Goal: Information Seeking & Learning: Learn about a topic

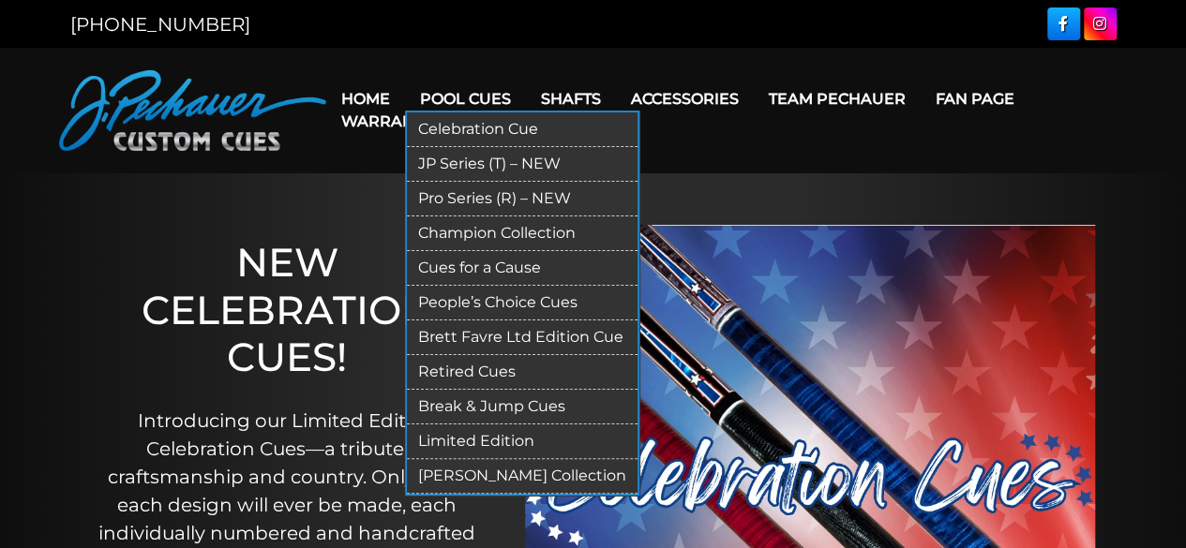
click at [470, 373] on link "Retired Cues" at bounding box center [522, 372] width 231 height 35
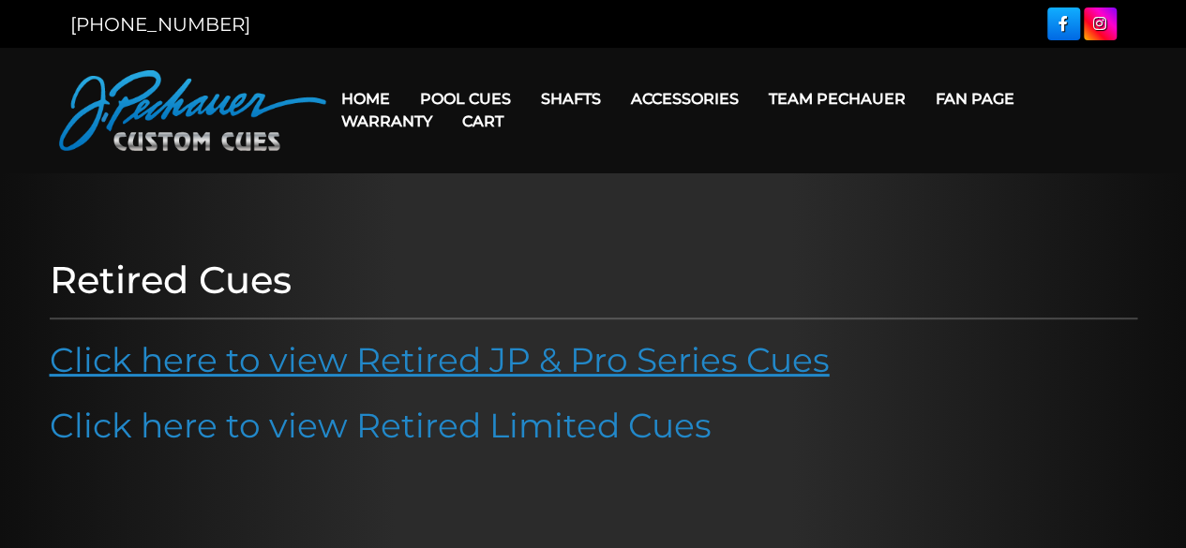
click at [485, 357] on link "Click here to view Retired JP & Pro Series Cues" at bounding box center [440, 359] width 780 height 41
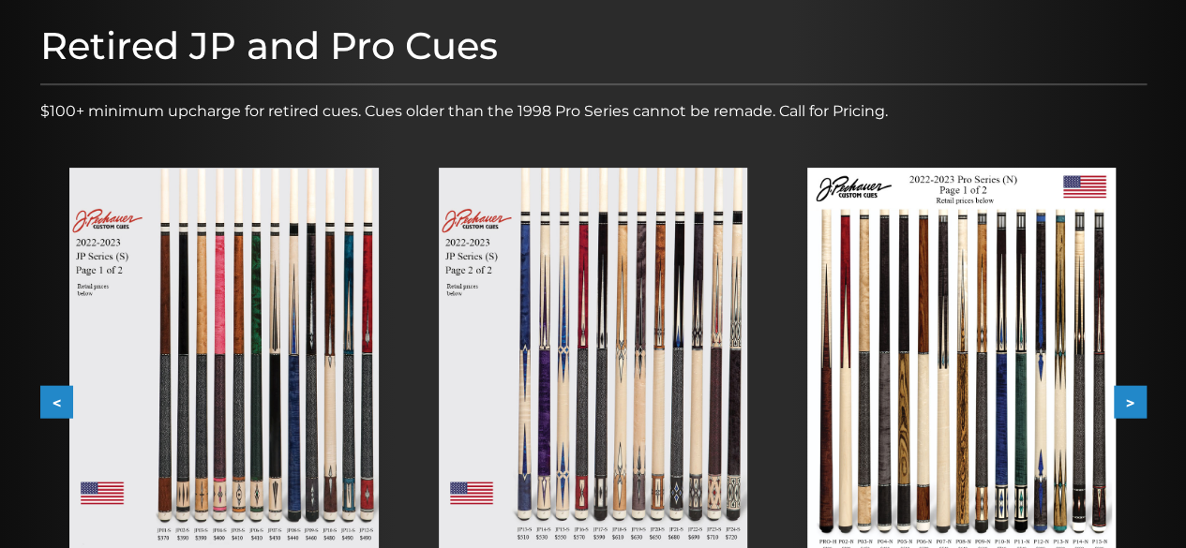
scroll to position [314, 0]
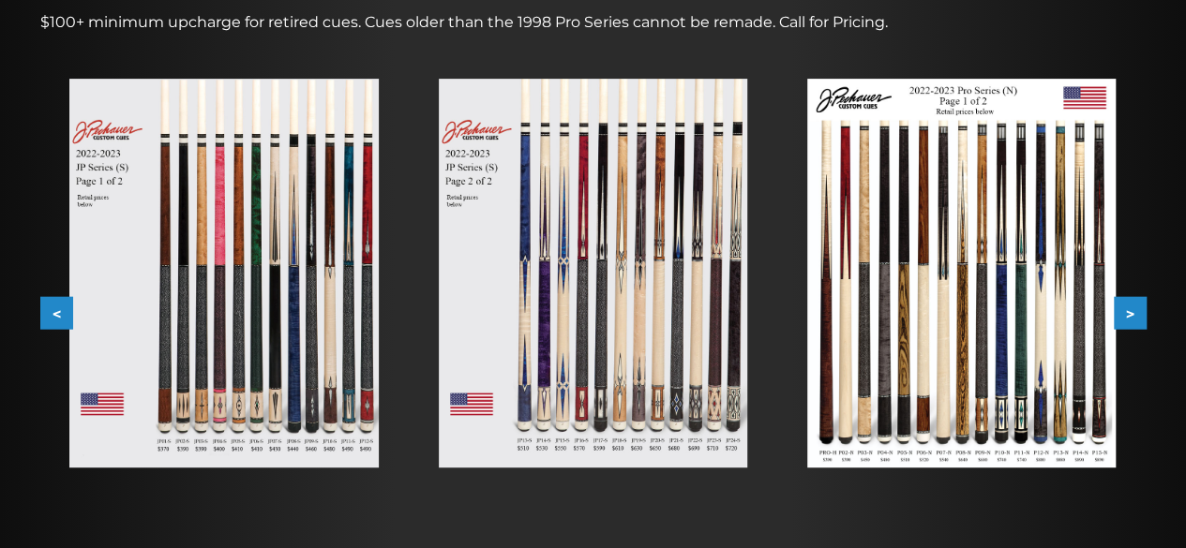
click at [1128, 309] on button ">" at bounding box center [1129, 313] width 33 height 33
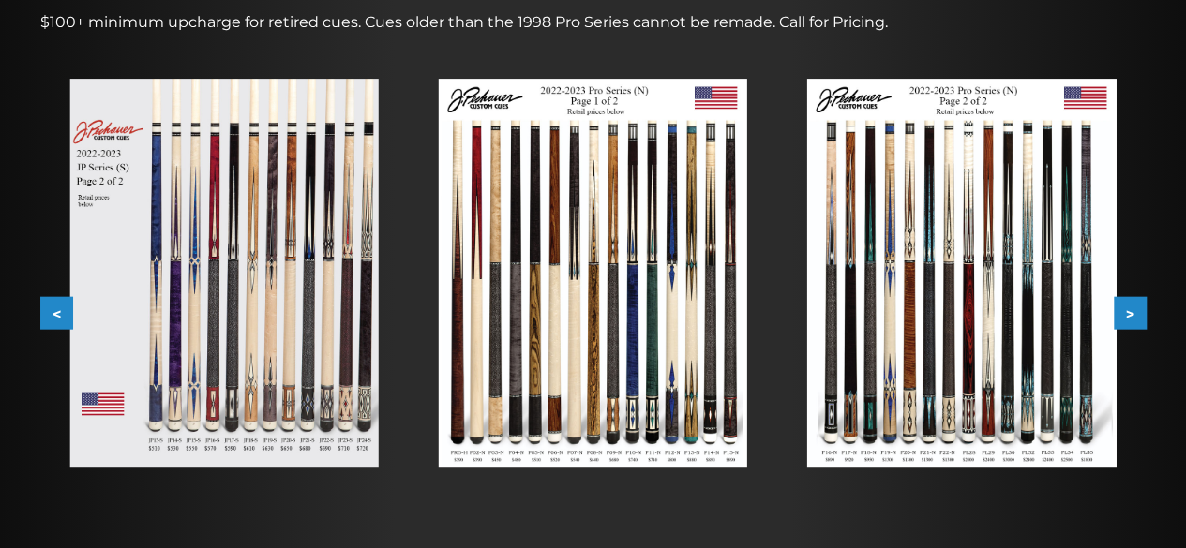
click at [1003, 298] on img at bounding box center [961, 273] width 308 height 389
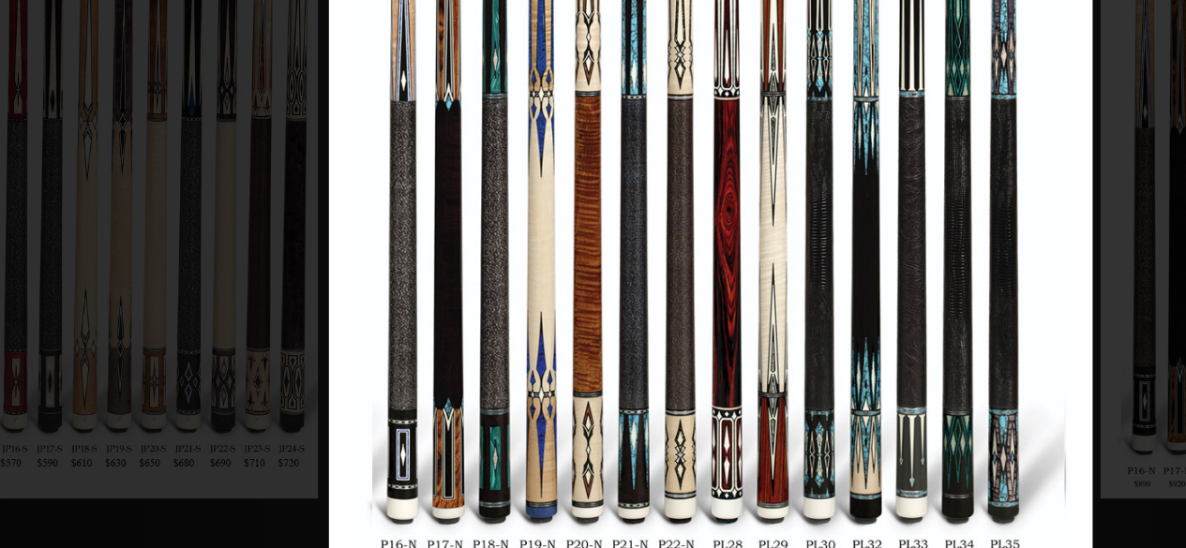
scroll to position [405, 0]
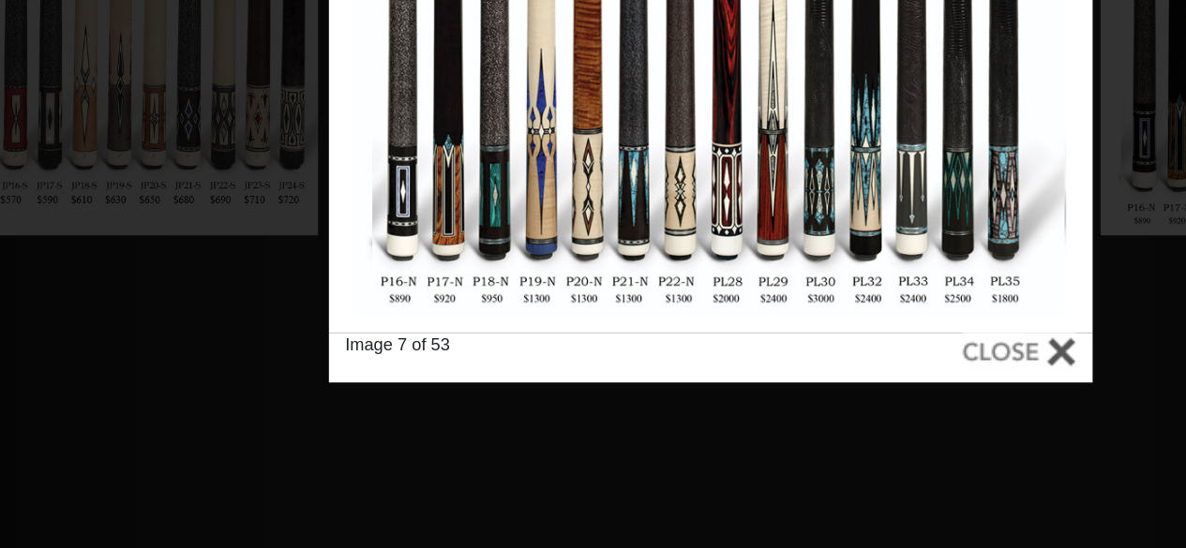
click at [750, 444] on div at bounding box center [762, 440] width 62 height 21
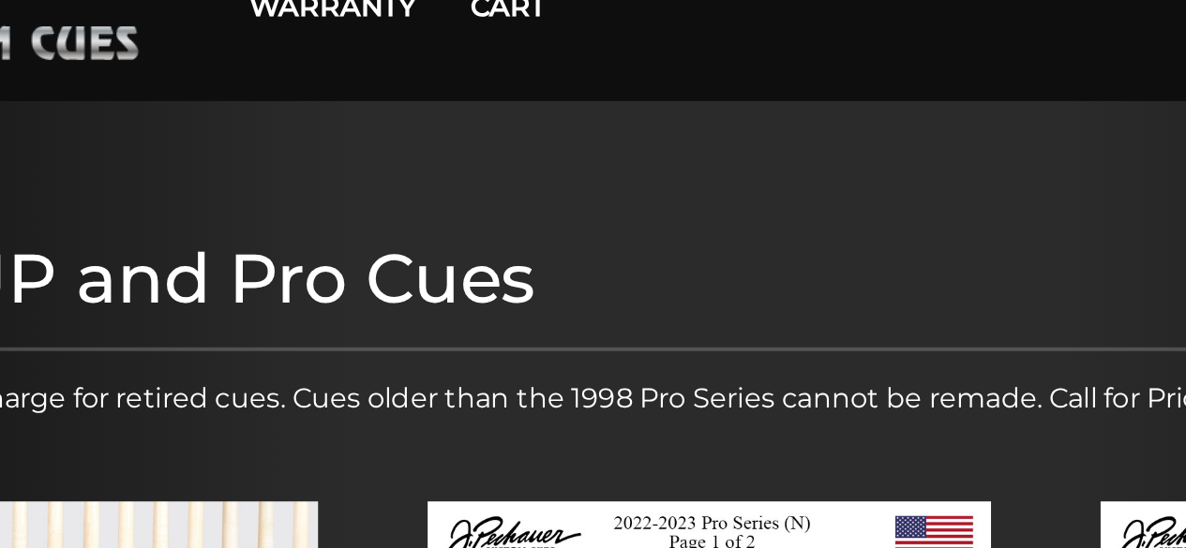
scroll to position [0, 0]
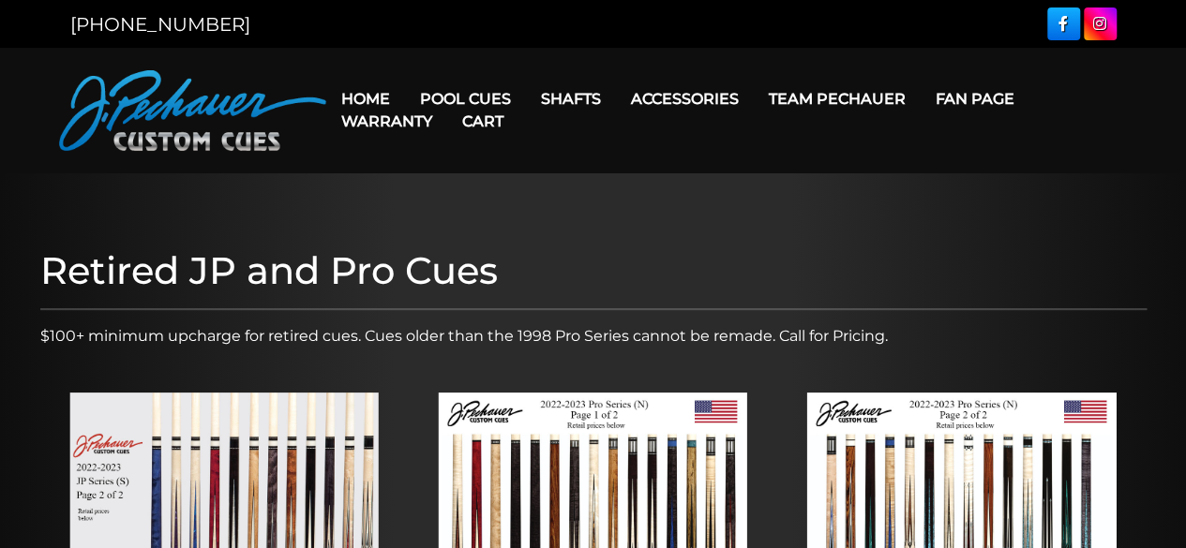
click at [320, 5] on div "[PHONE_NUMBER]" at bounding box center [593, 24] width 1186 height 48
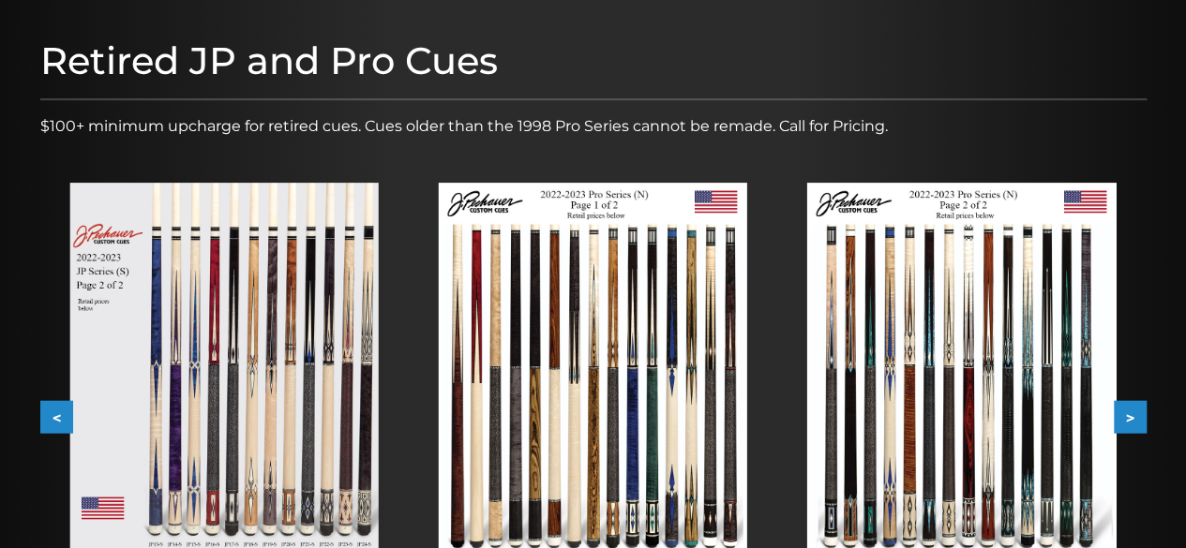
scroll to position [247, 0]
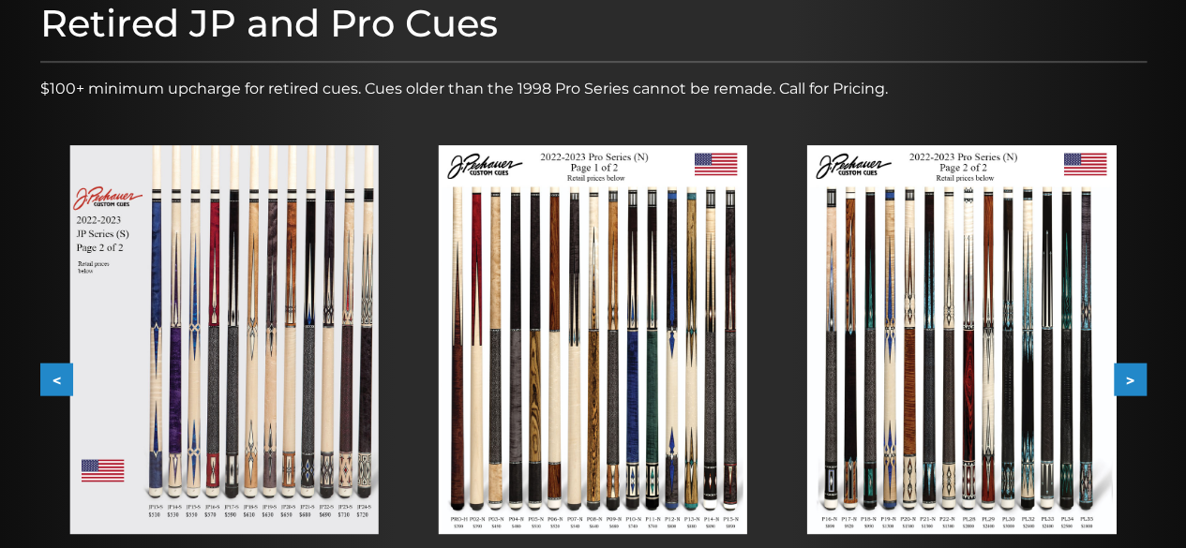
click at [948, 358] on img at bounding box center [961, 339] width 308 height 389
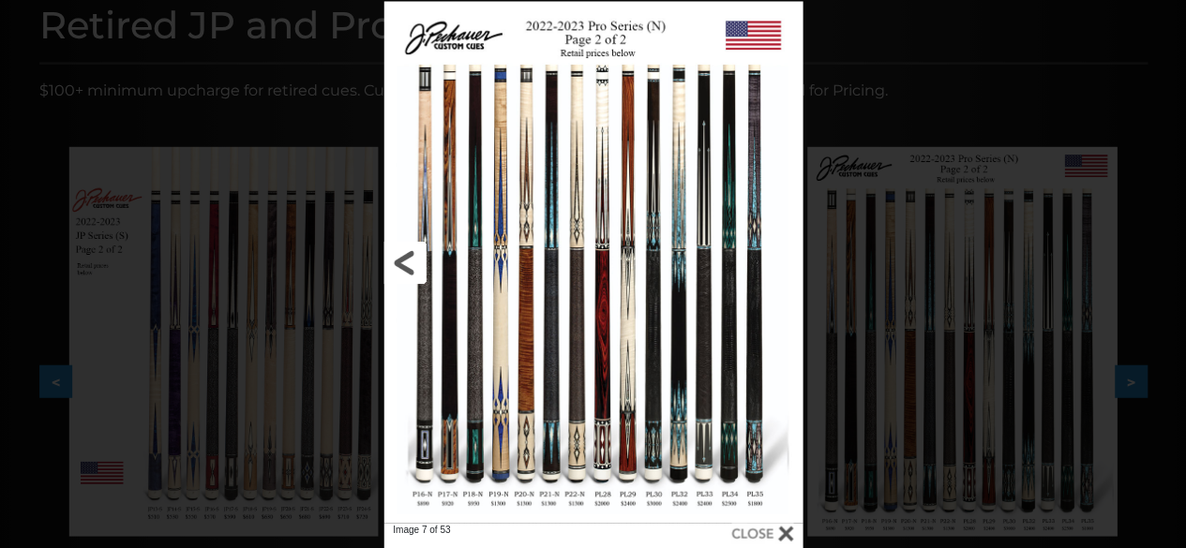
scroll to position [246, 0]
click at [758, 532] on div at bounding box center [762, 533] width 62 height 21
